Goal: Obtain resource: Download file/media

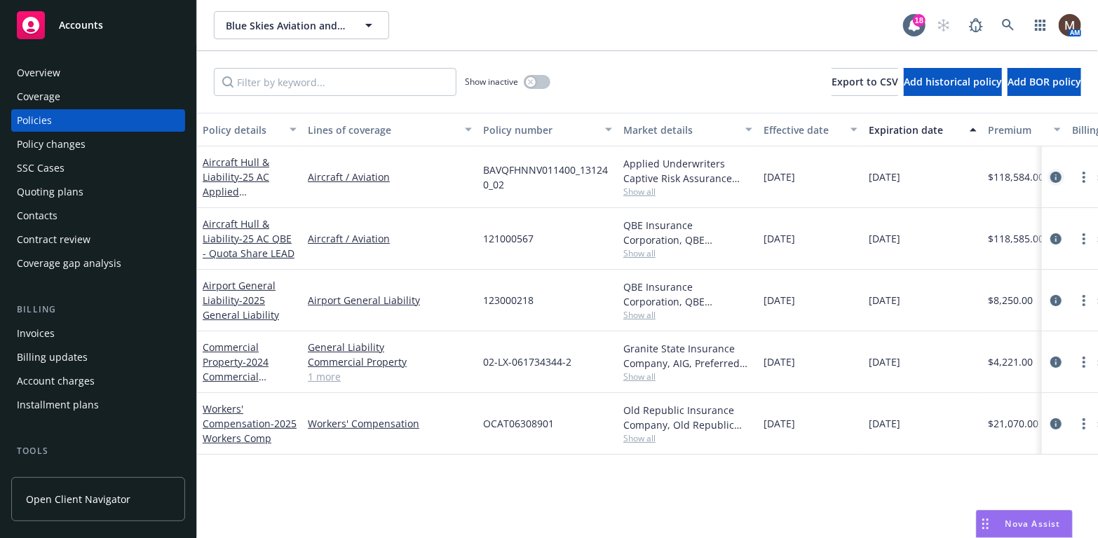
click at [1056, 172] on icon "circleInformation" at bounding box center [1055, 177] width 11 height 11
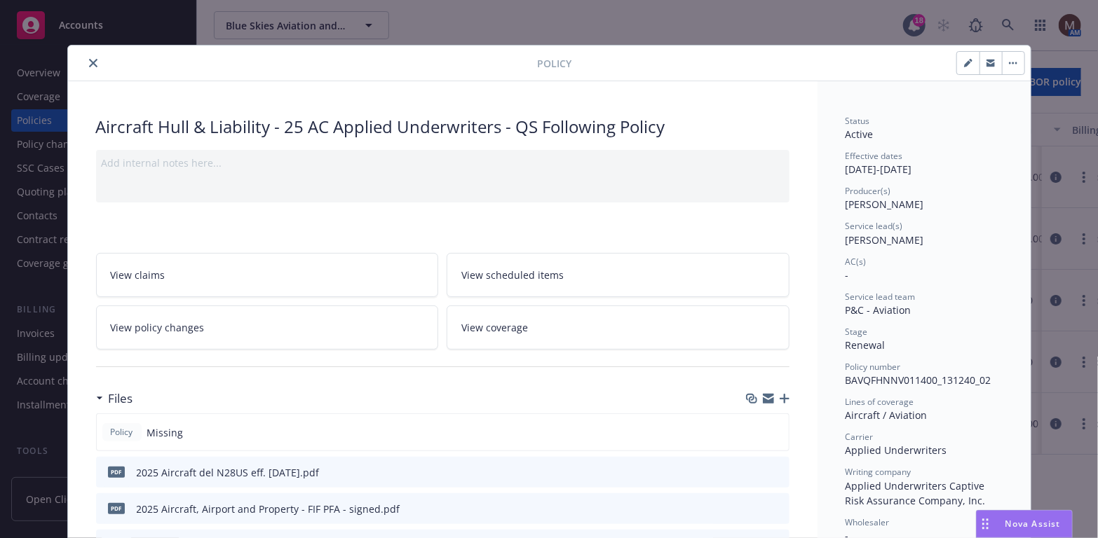
click at [91, 57] on button "close" at bounding box center [93, 63] width 17 height 17
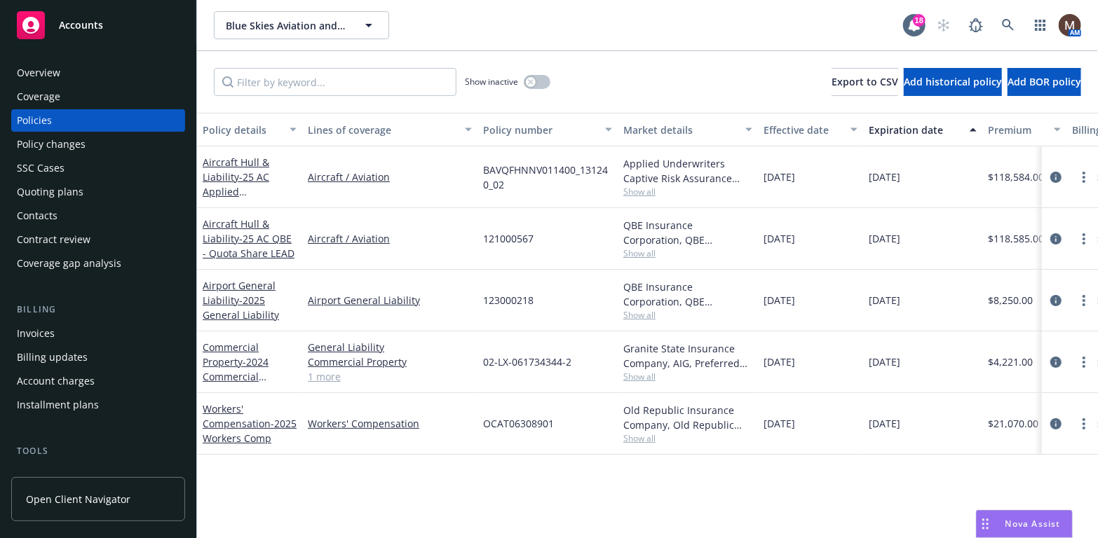
click at [1064, 231] on div at bounding box center [1070, 239] width 45 height 17
click at [1053, 237] on icon "circleInformation" at bounding box center [1055, 238] width 11 height 11
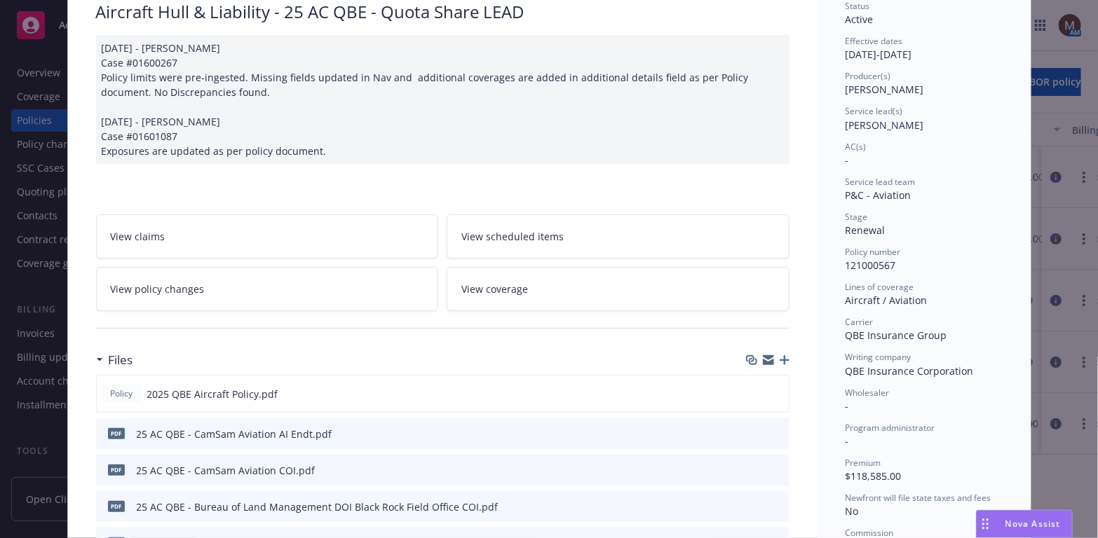
scroll to position [140, 0]
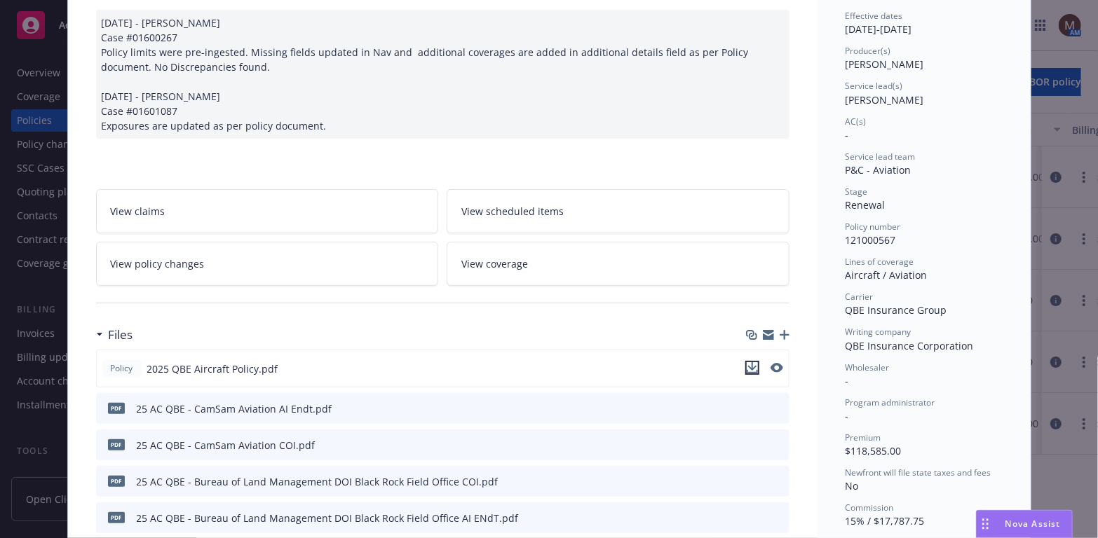
click at [749, 362] on icon "download file" at bounding box center [752, 367] width 11 height 11
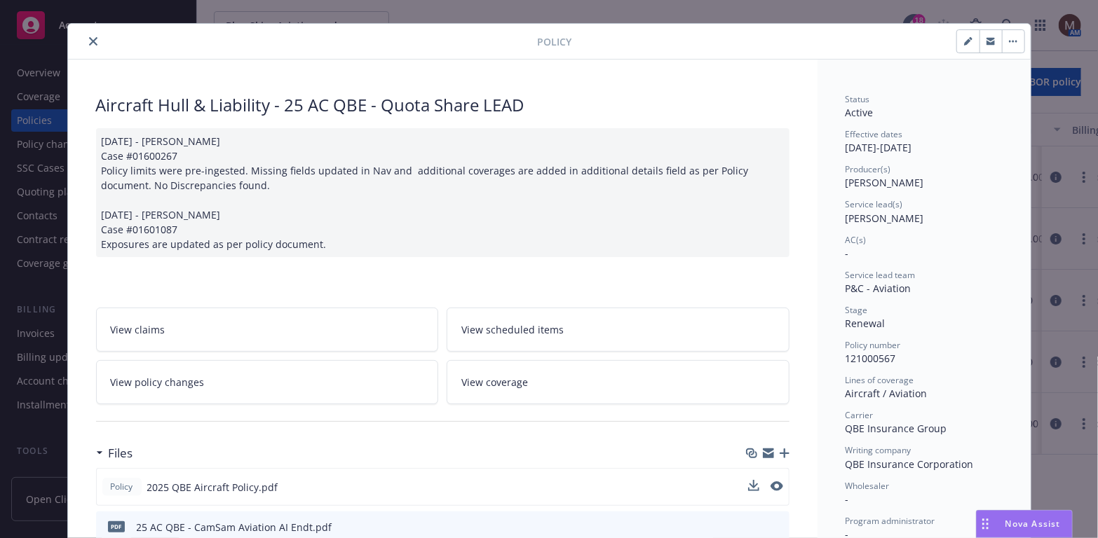
scroll to position [0, 0]
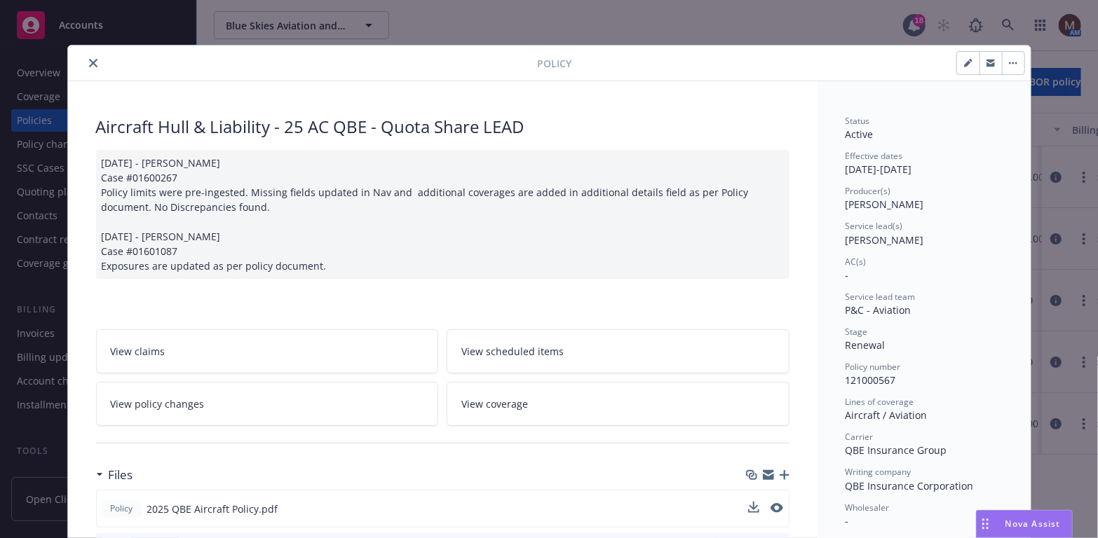
drag, startPoint x: 86, startPoint y: 62, endPoint x: 99, endPoint y: 84, distance: 26.1
click at [89, 62] on icon "close" at bounding box center [93, 63] width 8 height 8
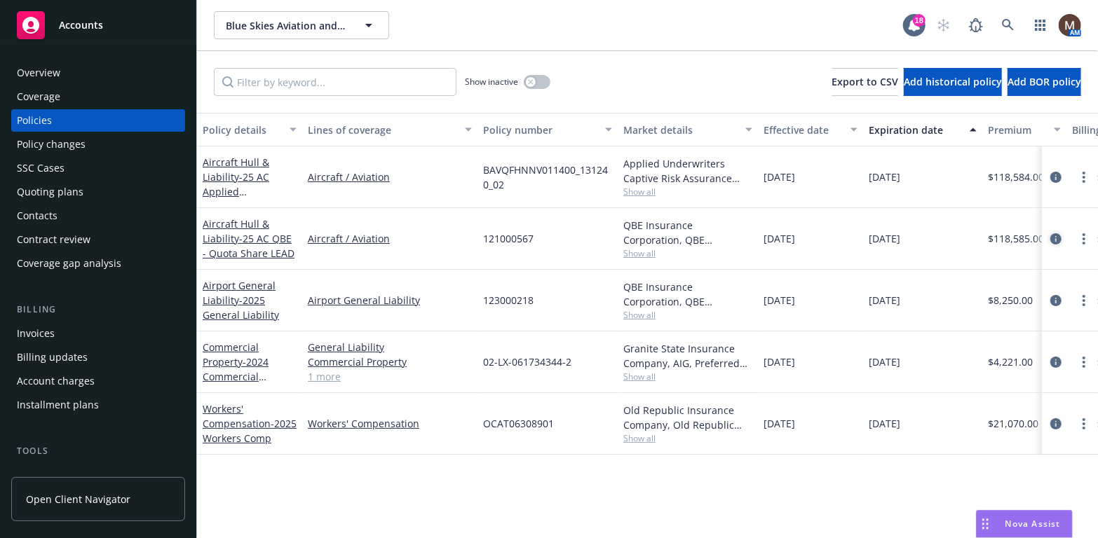
click at [1056, 238] on icon "circleInformation" at bounding box center [1055, 238] width 11 height 11
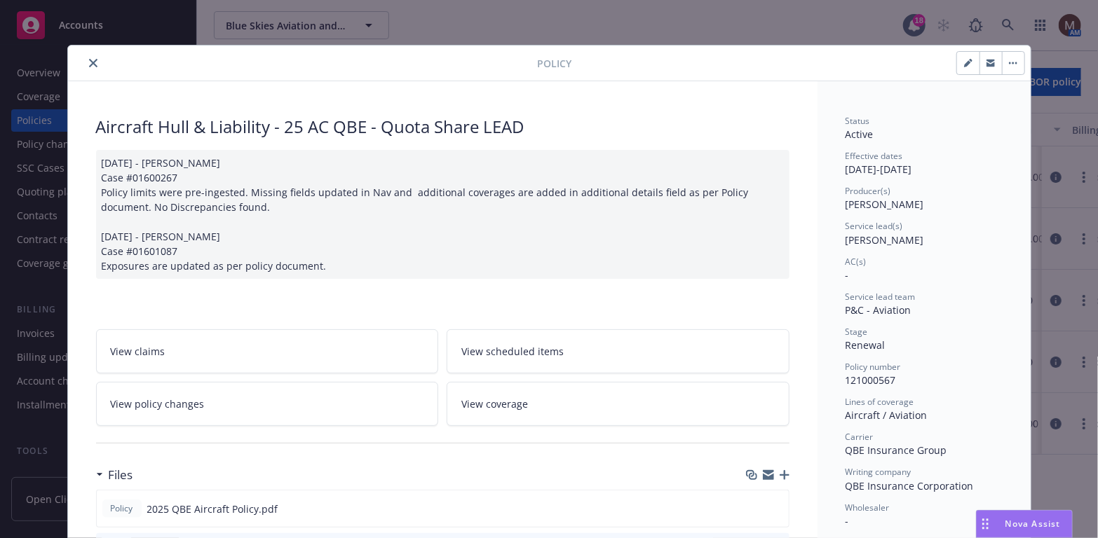
scroll to position [41, 0]
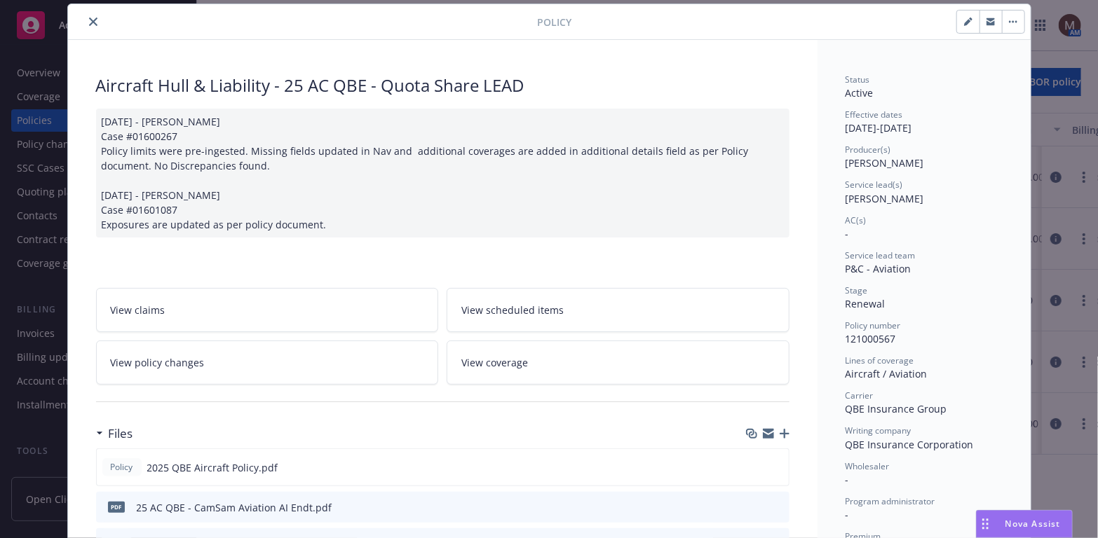
click at [89, 18] on icon "close" at bounding box center [93, 22] width 8 height 8
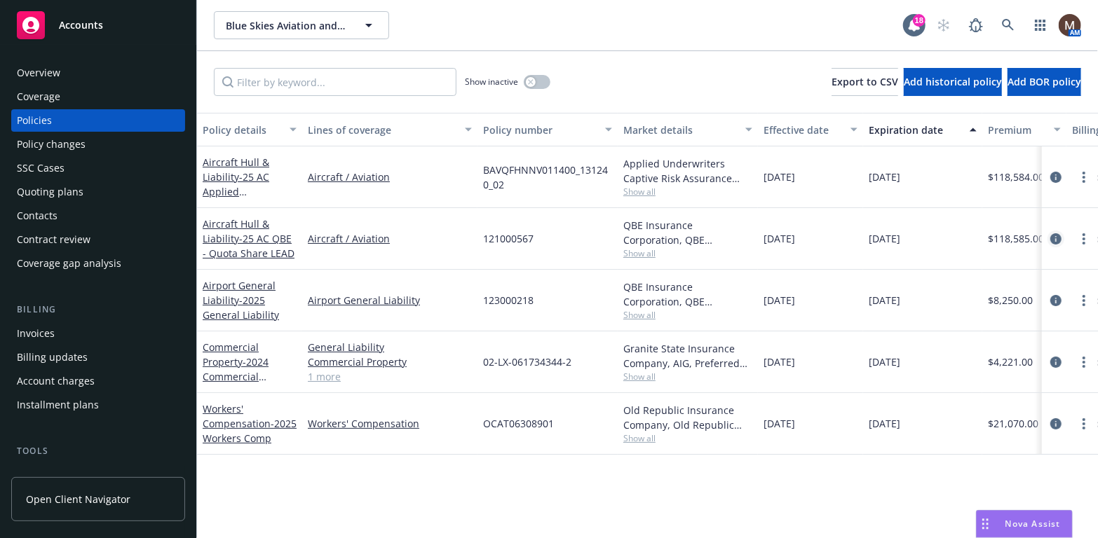
click at [1056, 233] on icon "circleInformation" at bounding box center [1055, 238] width 11 height 11
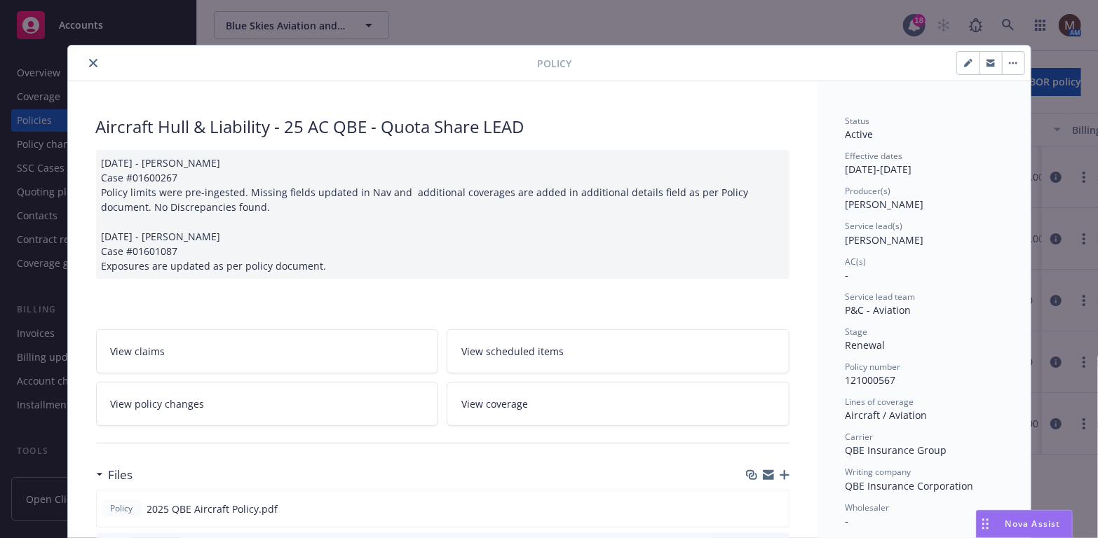
click at [89, 61] on icon "close" at bounding box center [93, 63] width 8 height 8
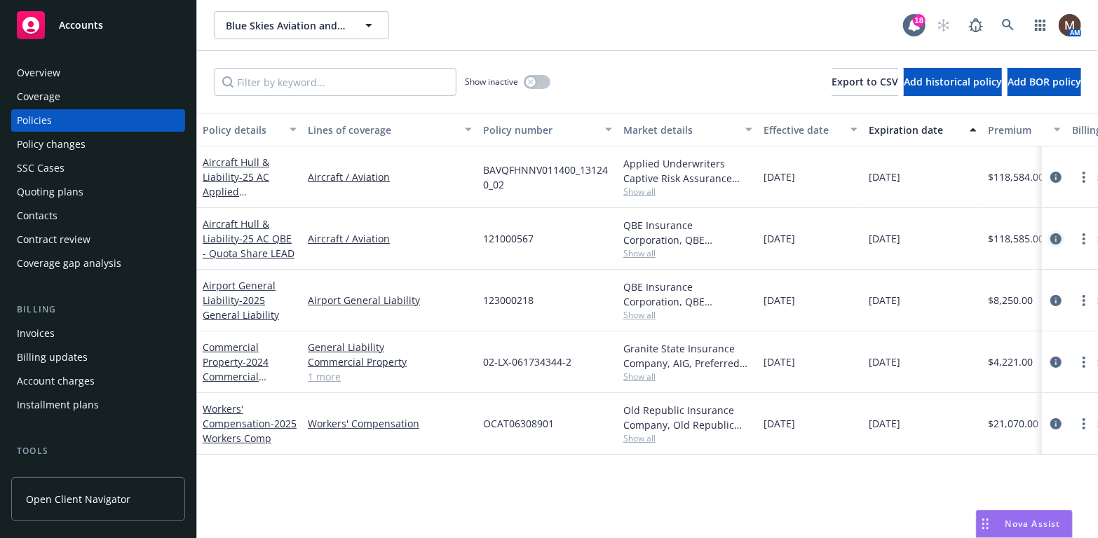
click at [1060, 235] on icon "circleInformation" at bounding box center [1055, 238] width 11 height 11
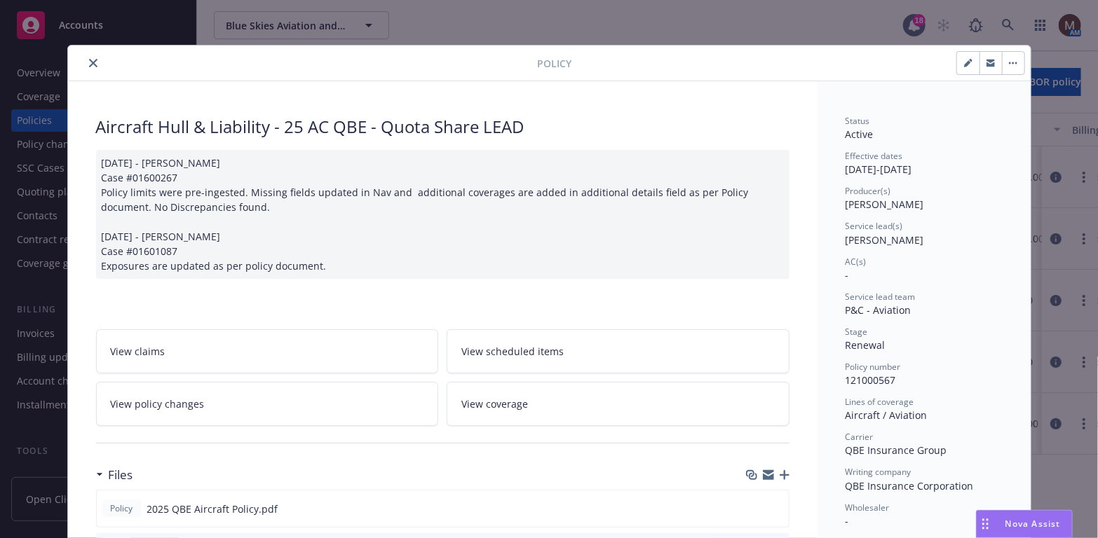
scroll to position [41, 0]
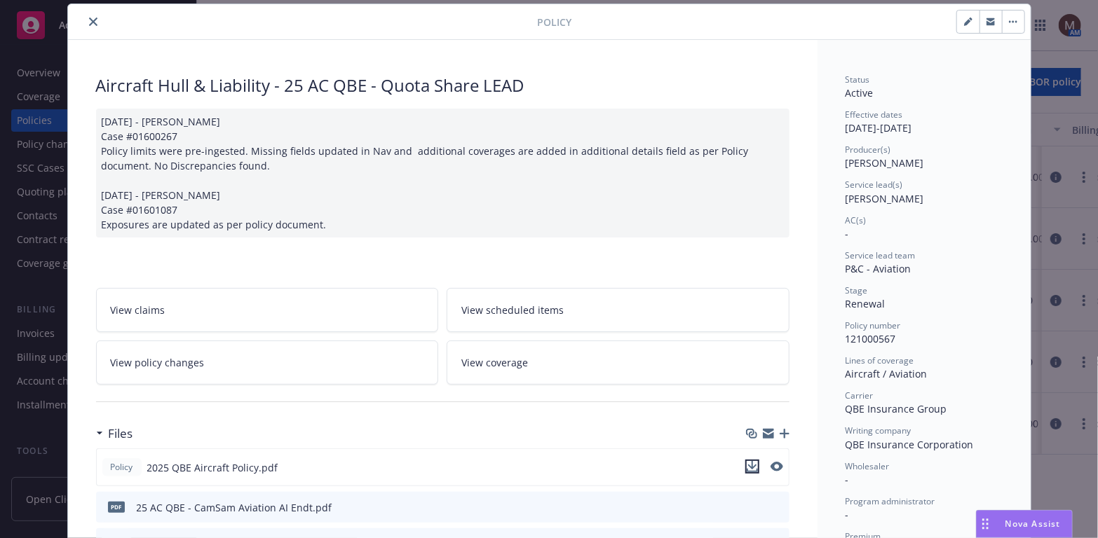
click at [748, 462] on icon "download file" at bounding box center [752, 466] width 11 height 11
click at [89, 18] on icon "close" at bounding box center [93, 22] width 8 height 8
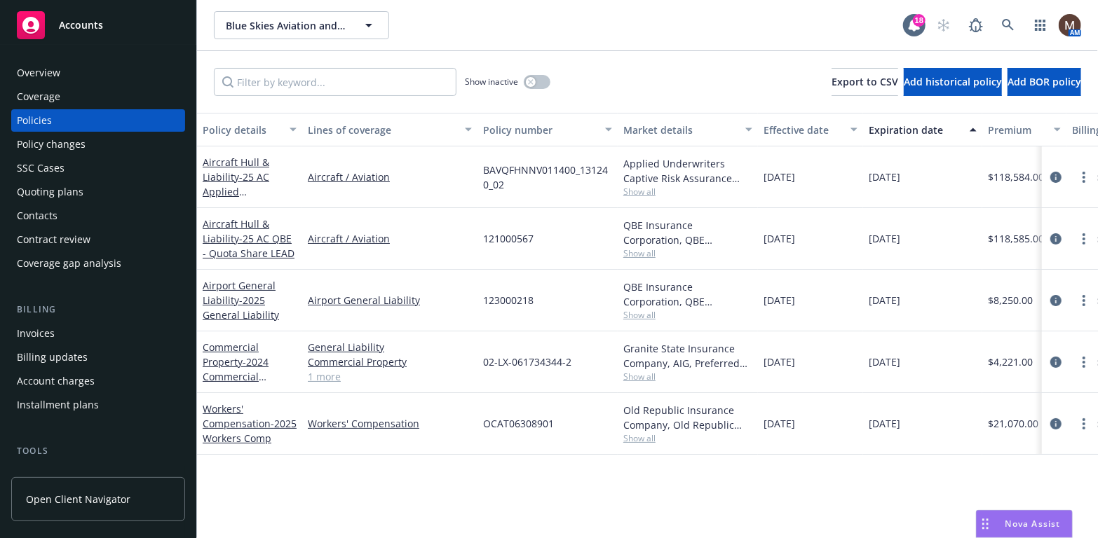
scroll to position [70, 0]
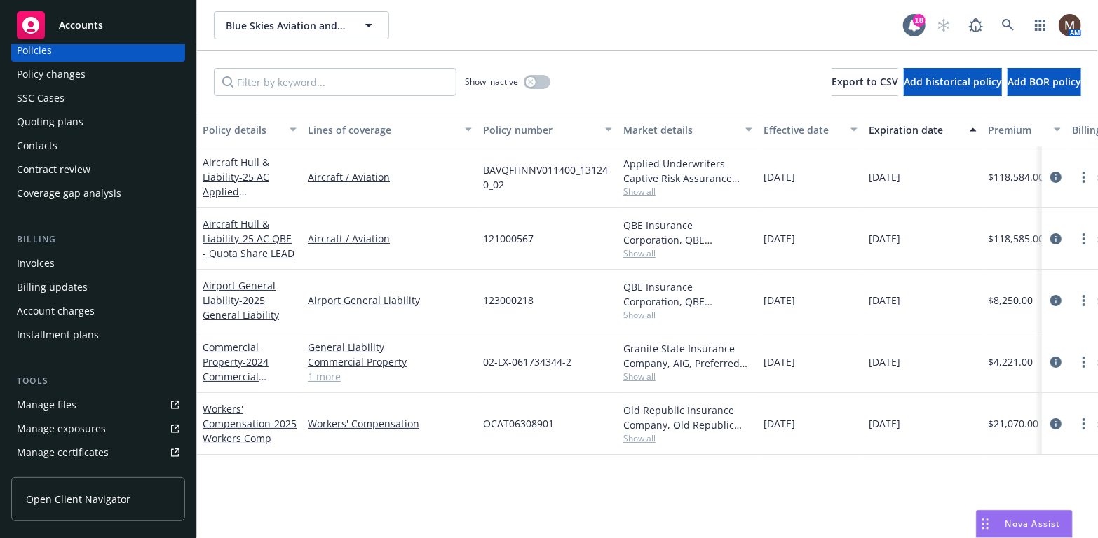
click at [62, 398] on div "Manage files" at bounding box center [47, 405] width 60 height 22
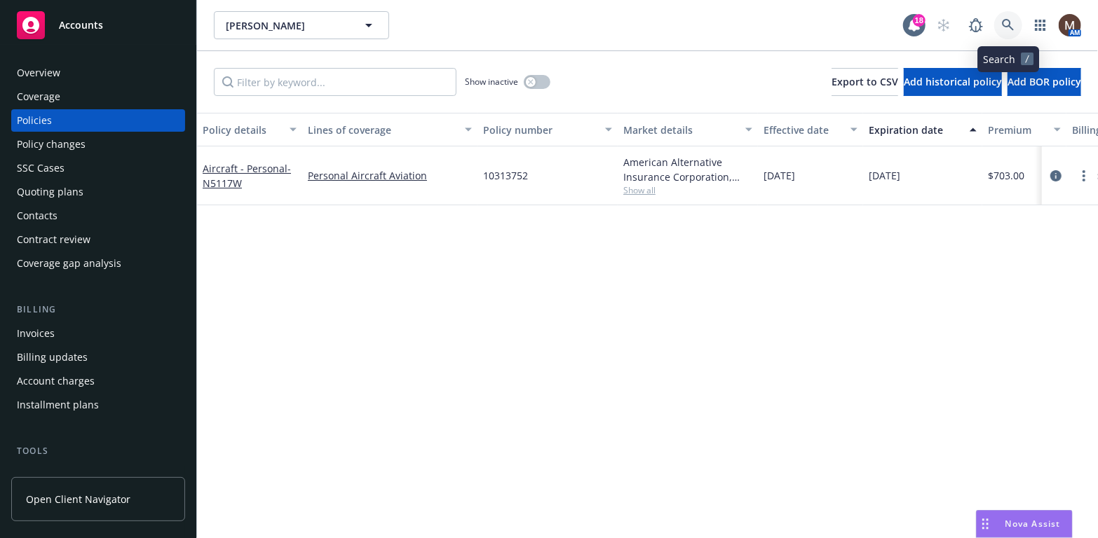
click at [1010, 21] on icon at bounding box center [1008, 25] width 12 height 12
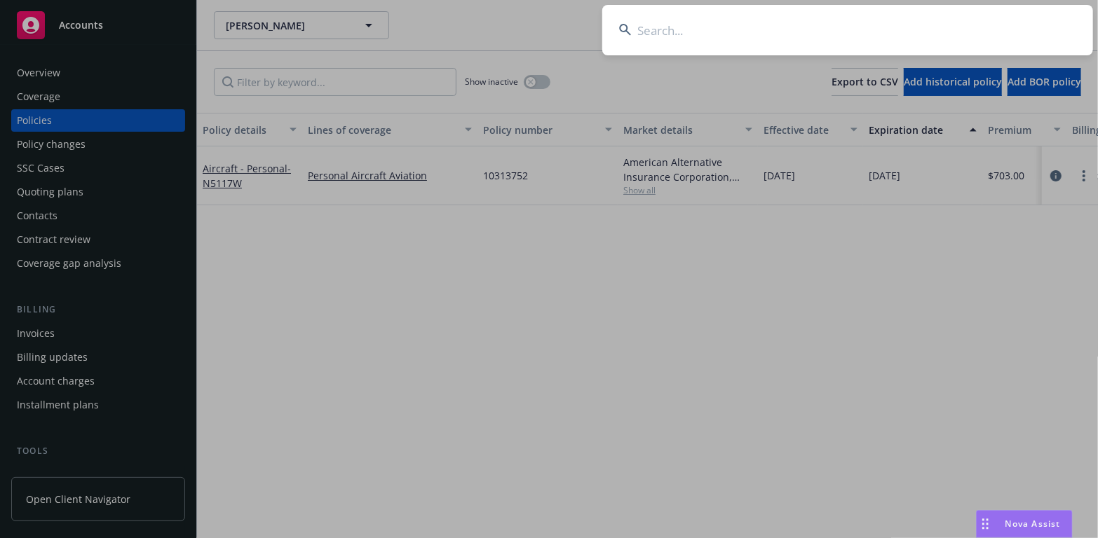
click at [663, 27] on input at bounding box center [847, 30] width 491 height 50
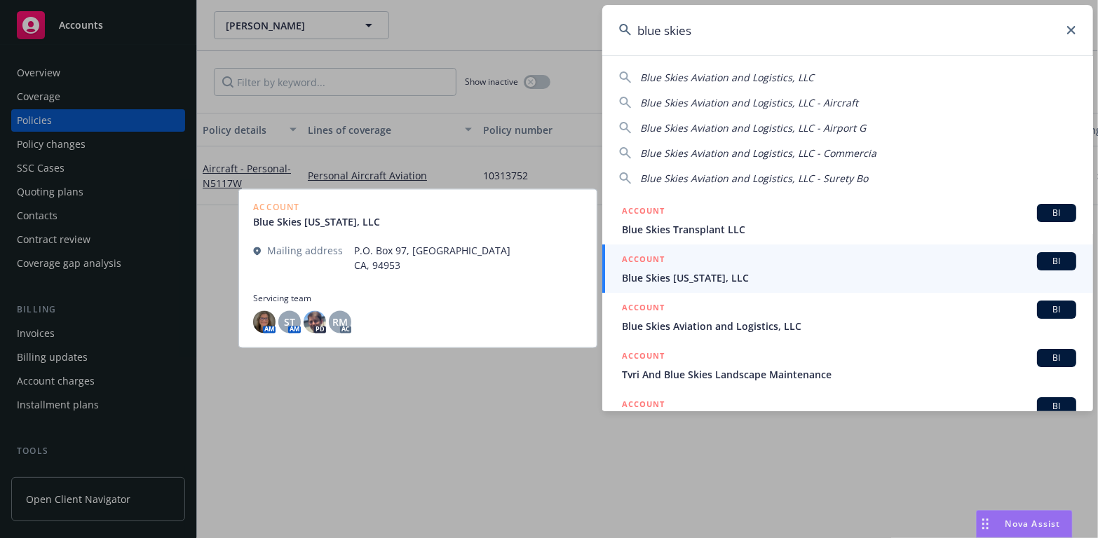
type input "blue skies"
drag, startPoint x: 686, startPoint y: 275, endPoint x: 623, endPoint y: 282, distance: 62.8
click at [686, 275] on span "Blue Skies California, LLC" at bounding box center [849, 278] width 454 height 15
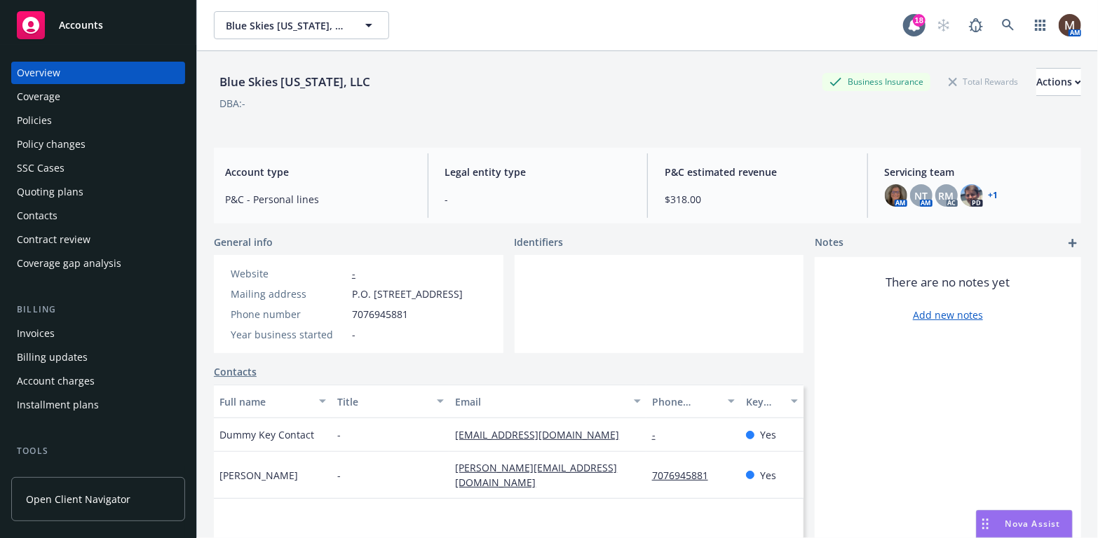
click at [55, 118] on div "Policies" at bounding box center [98, 120] width 163 height 22
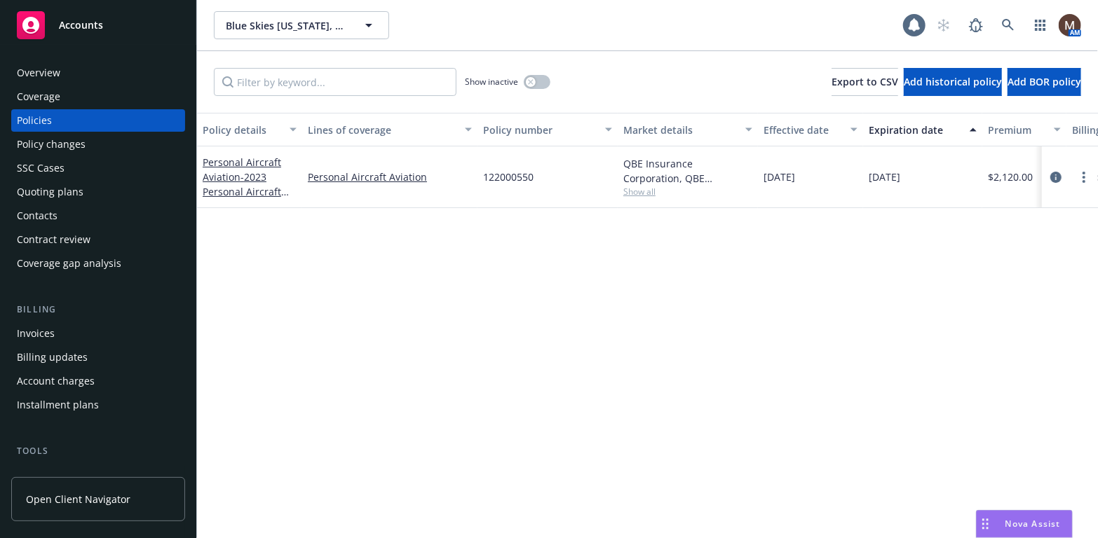
click at [60, 212] on div "Contacts" at bounding box center [98, 216] width 163 height 22
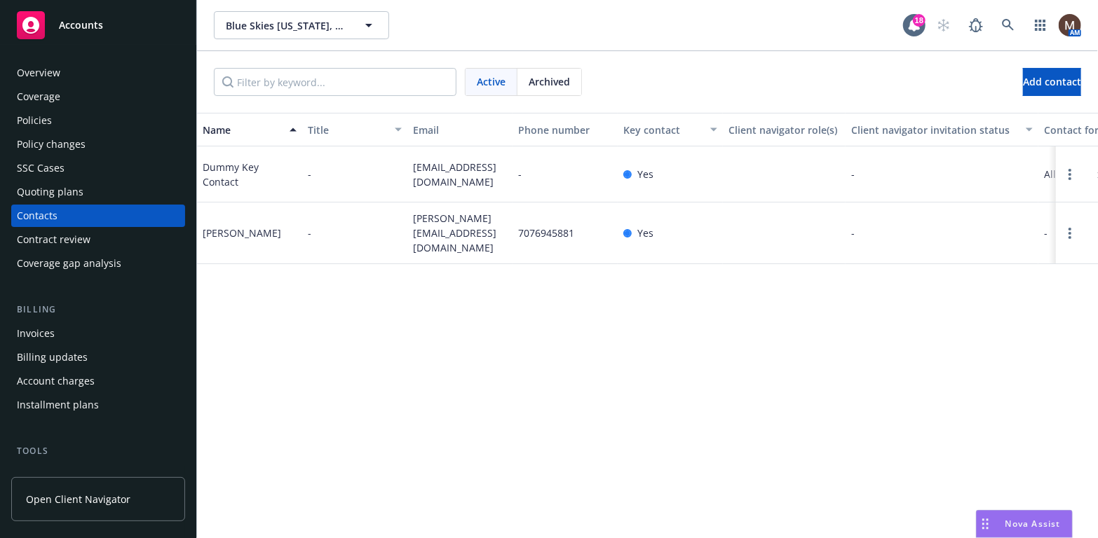
click at [41, 114] on div "Policies" at bounding box center [34, 120] width 35 height 22
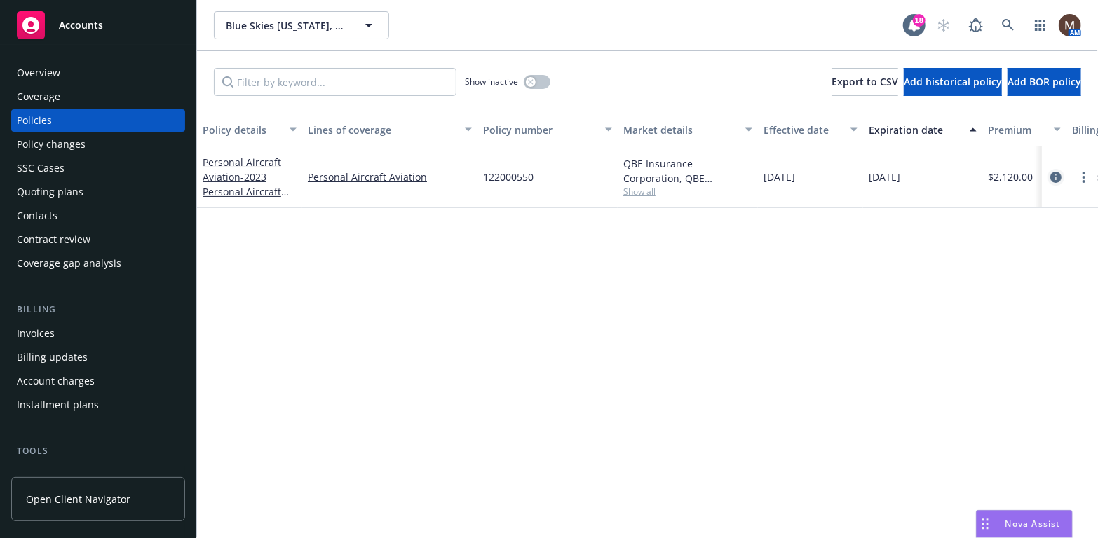
click at [1056, 174] on icon "circleInformation" at bounding box center [1055, 177] width 11 height 11
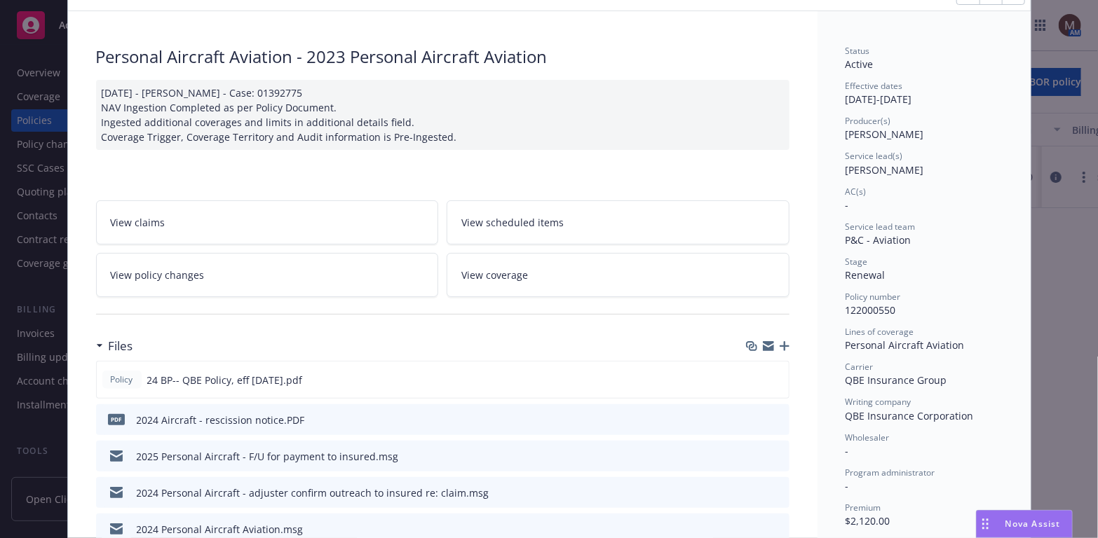
scroll to position [140, 0]
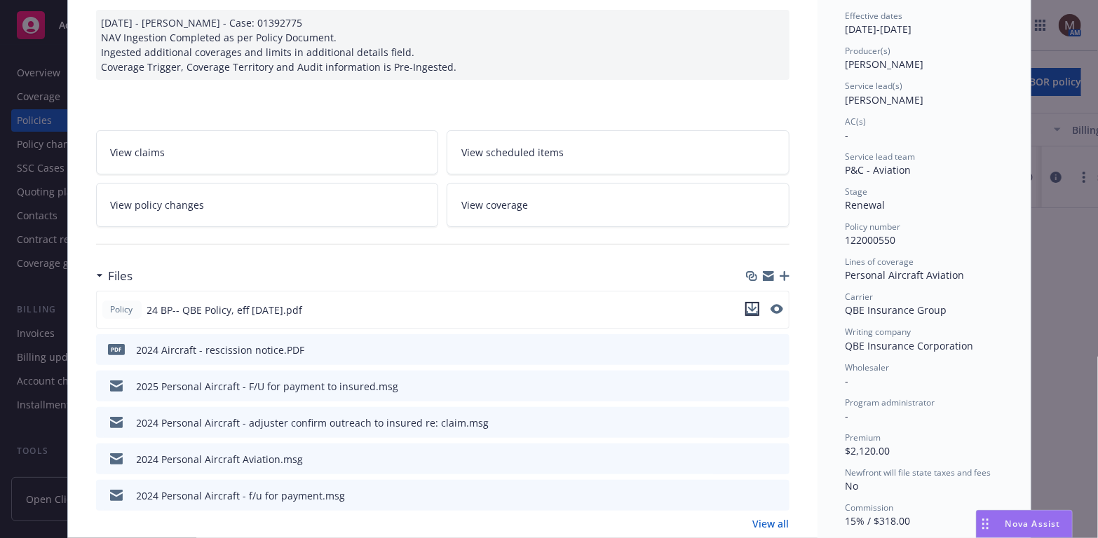
click at [748, 305] on icon "download file" at bounding box center [752, 309] width 11 height 11
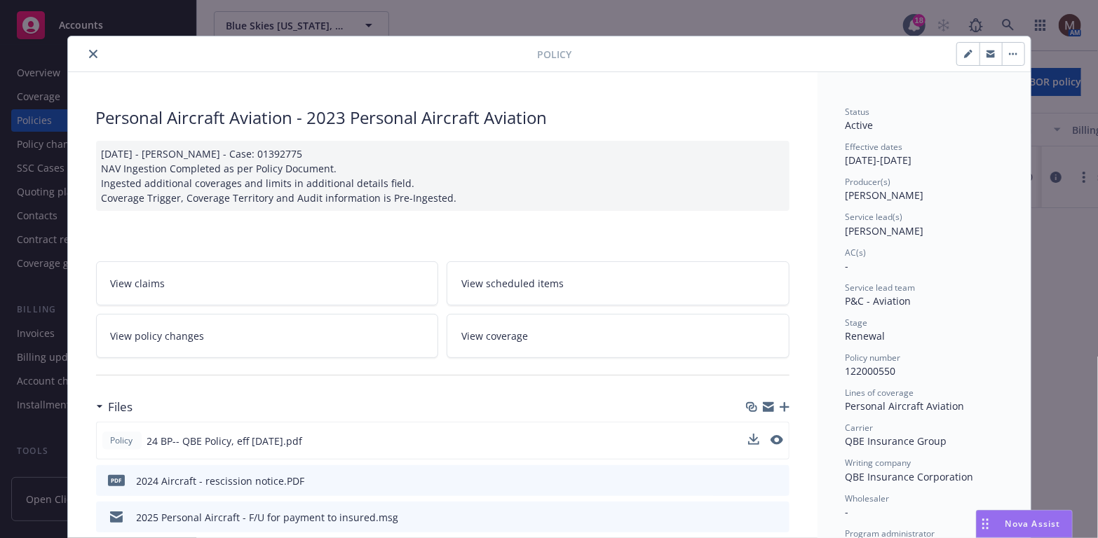
scroll to position [0, 0]
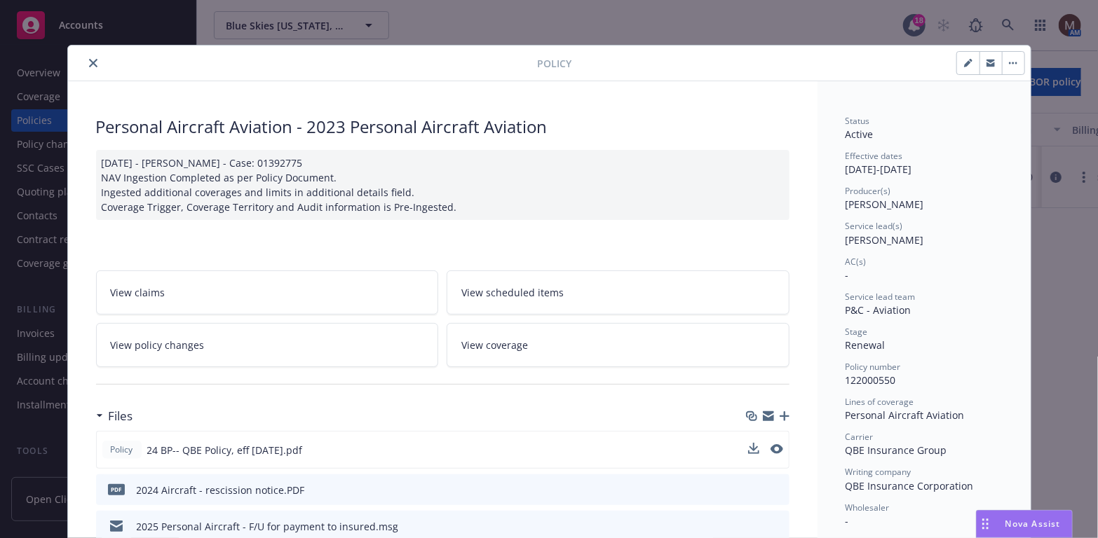
click at [89, 59] on icon "close" at bounding box center [93, 63] width 8 height 8
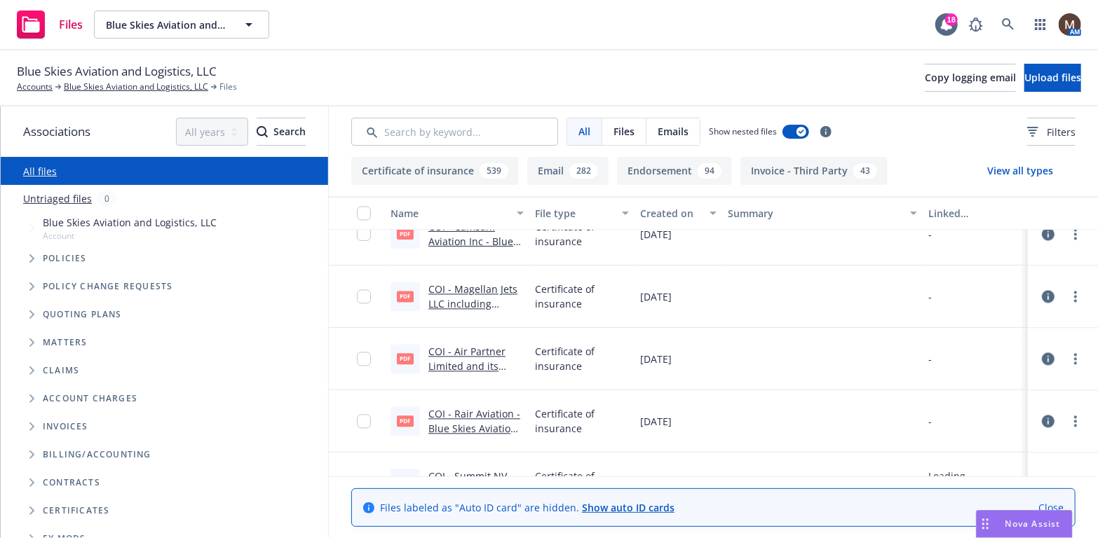
scroll to position [4487, 0]
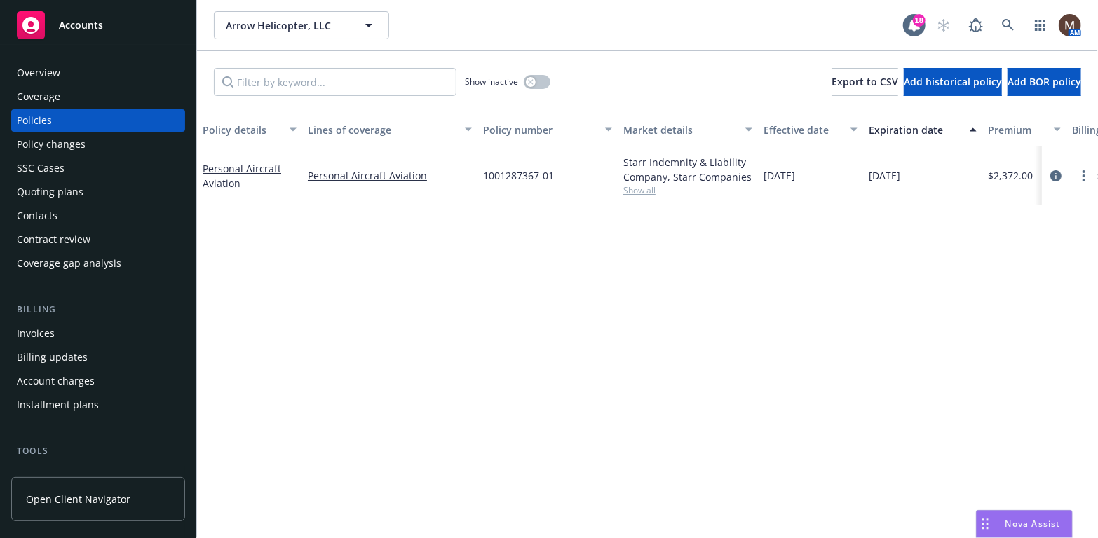
scroll to position [70, 0]
